Goal: Task Accomplishment & Management: Manage account settings

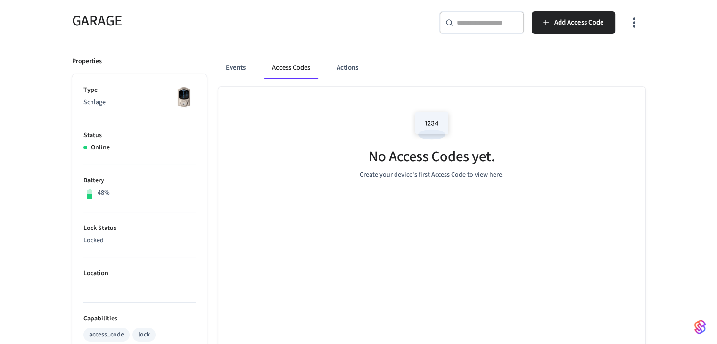
scroll to position [33, 0]
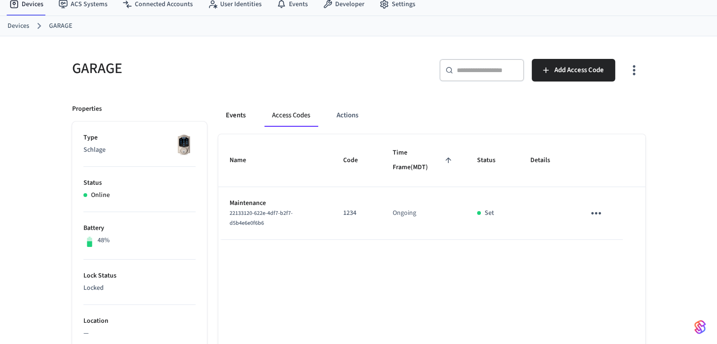
click at [229, 115] on button "Events" at bounding box center [235, 115] width 35 height 23
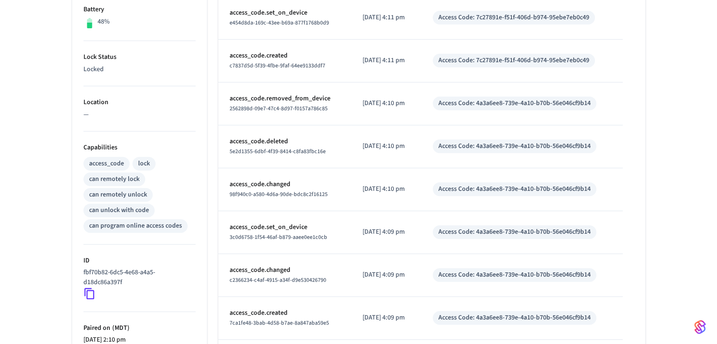
scroll to position [71, 0]
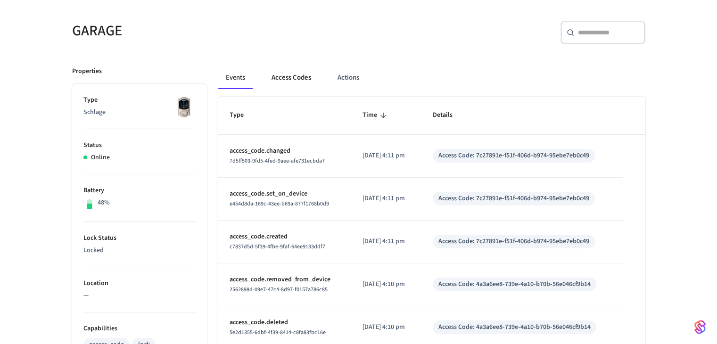
click at [272, 77] on button "Access Codes" at bounding box center [291, 77] width 55 height 23
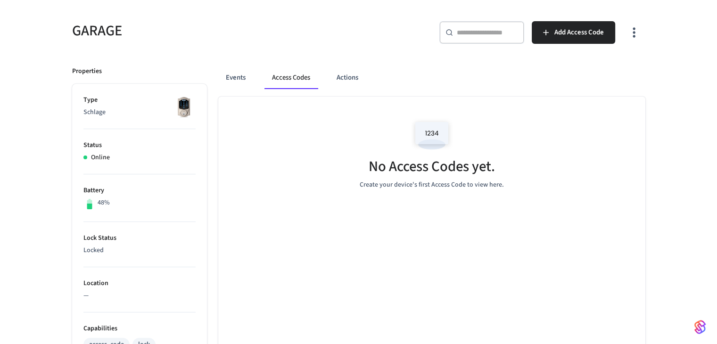
click at [391, 53] on div "GARAGE ​ ​ Add Access Code Properties Type Schlage Status Online Battery 48% Lo…" at bounding box center [359, 319] width 588 height 618
